Goal: Task Accomplishment & Management: Manage account settings

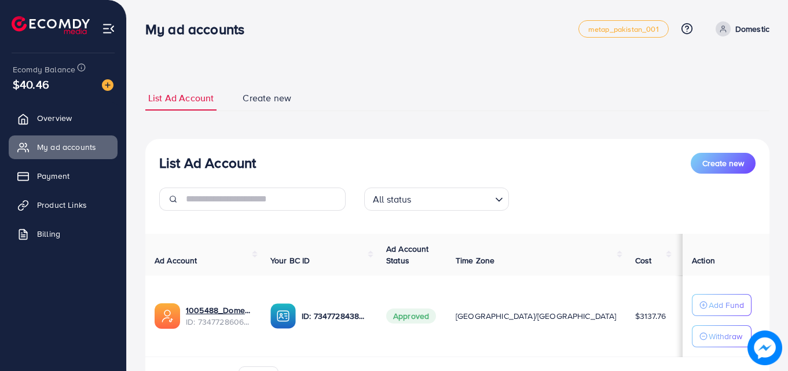
click at [171, 38] on h3 "My ad accounts" at bounding box center [199, 29] width 108 height 17
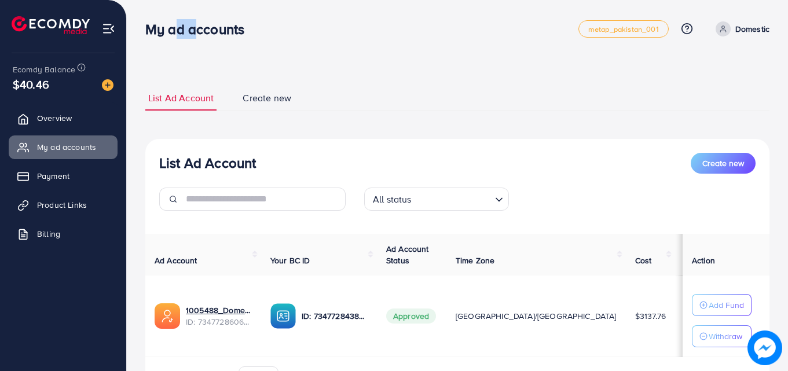
click at [171, 38] on h3 "My ad accounts" at bounding box center [199, 29] width 108 height 17
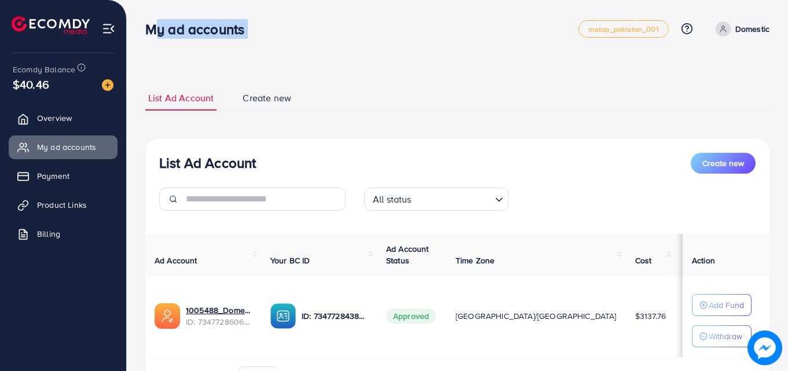
click at [171, 38] on h3 "My ad accounts" at bounding box center [199, 29] width 108 height 17
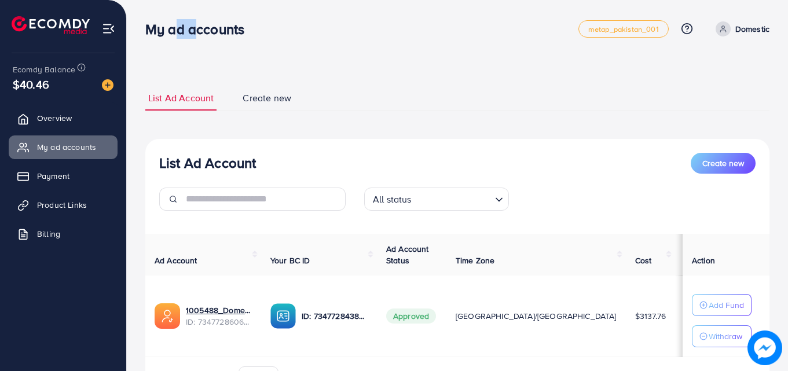
click at [171, 38] on h3 "My ad accounts" at bounding box center [199, 29] width 108 height 17
